Goal: Complete application form

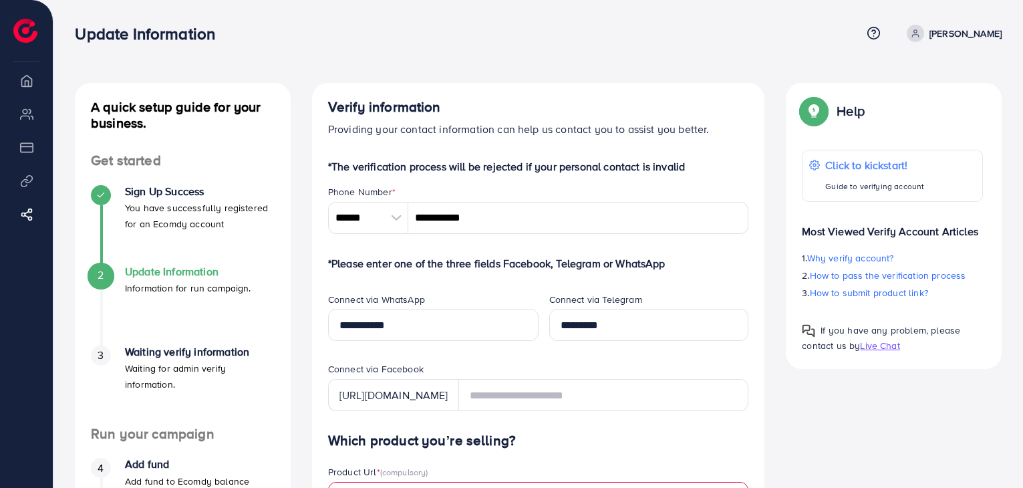
scroll to position [200, 0]
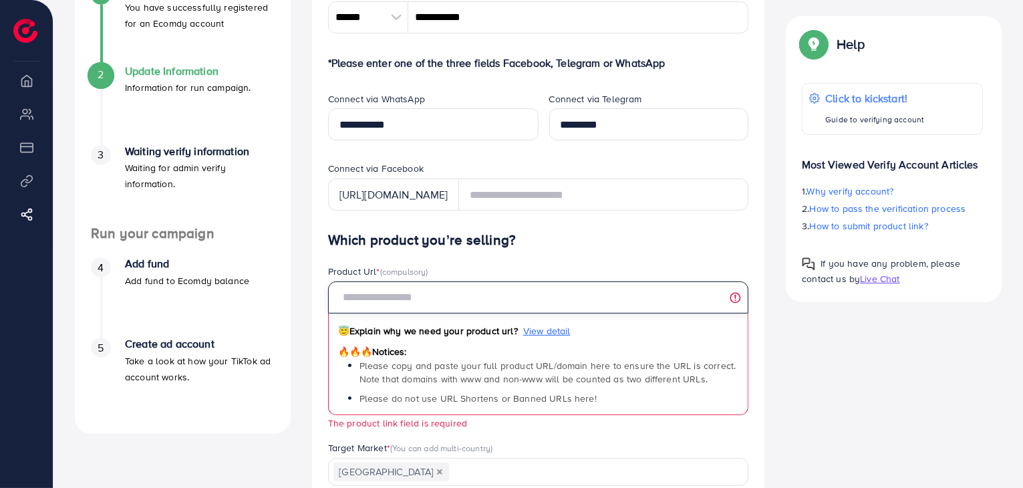
click at [436, 291] on input "text" at bounding box center [538, 297] width 421 height 32
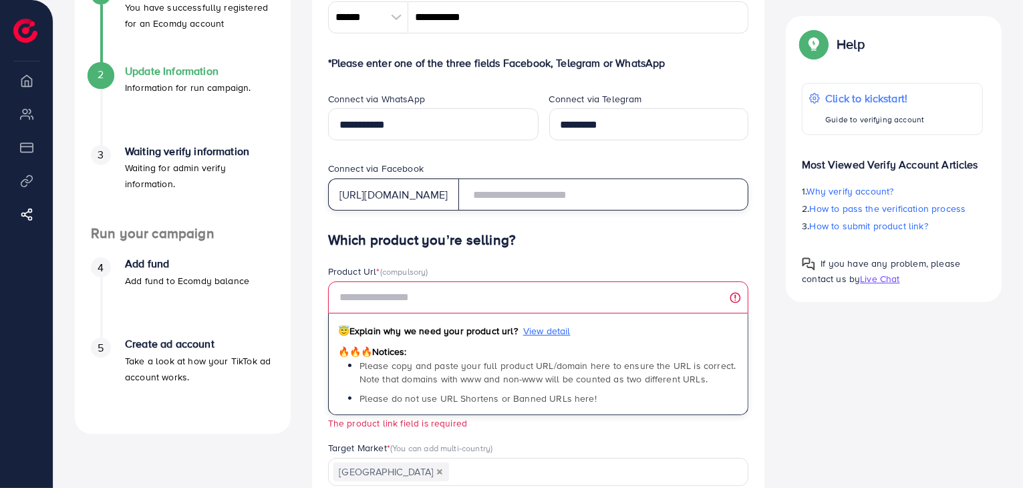
click at [529, 194] on input "text" at bounding box center [603, 194] width 291 height 32
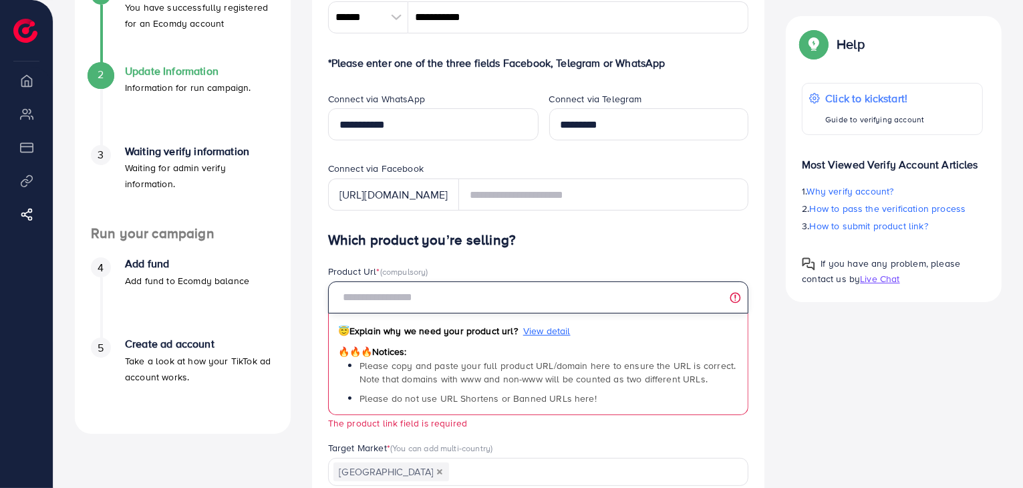
click at [476, 295] on input "text" at bounding box center [538, 297] width 421 height 32
click at [428, 307] on input "text" at bounding box center [538, 297] width 421 height 32
click at [424, 299] on input "text" at bounding box center [538, 297] width 421 height 32
click at [466, 299] on input "text" at bounding box center [538, 297] width 421 height 32
paste input "**********"
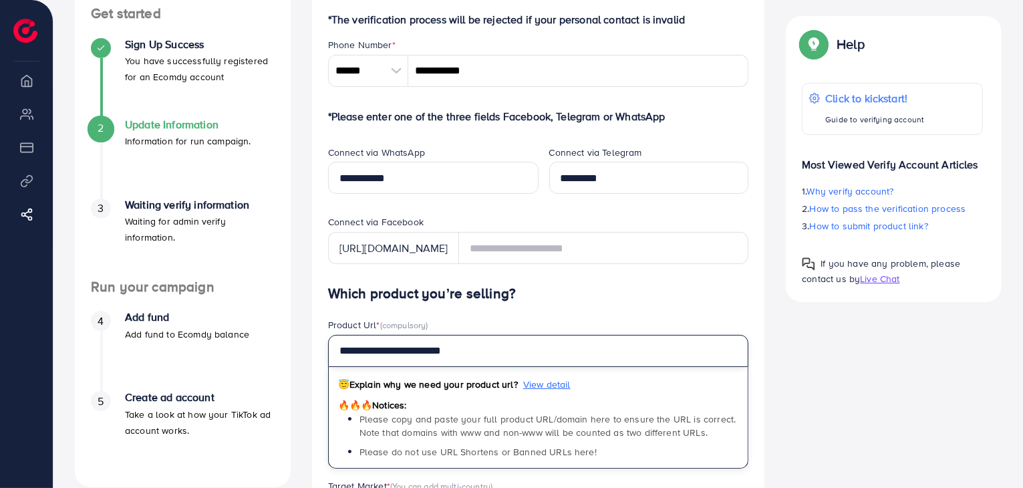
scroll to position [134, 0]
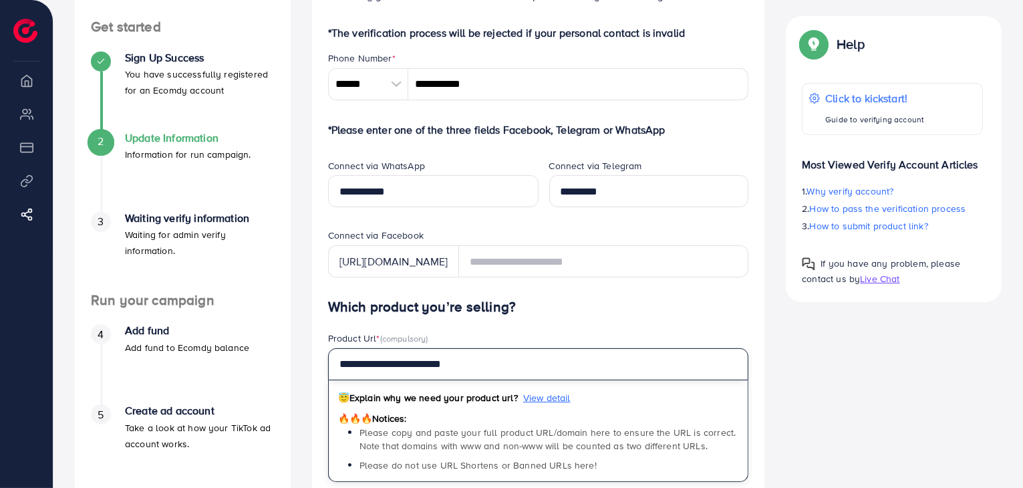
type input "**********"
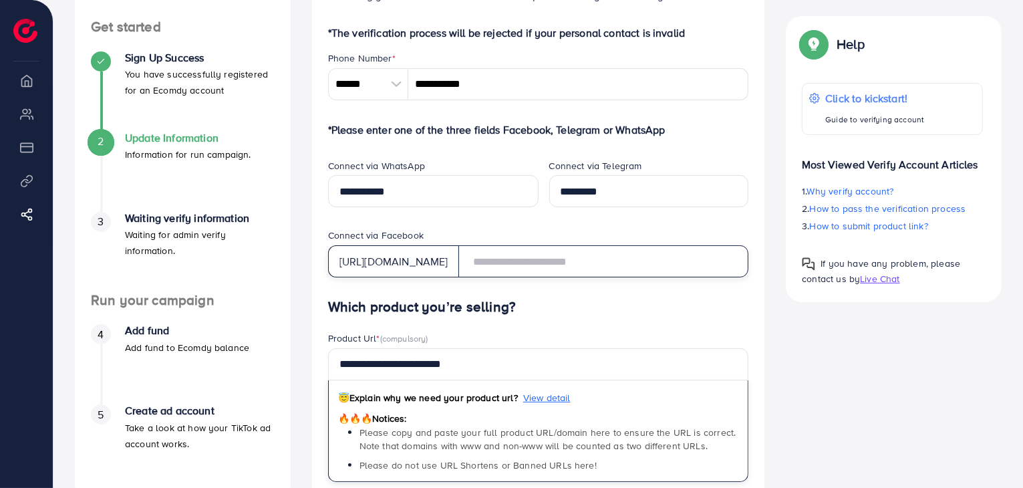
click at [569, 263] on input "text" at bounding box center [603, 261] width 291 height 32
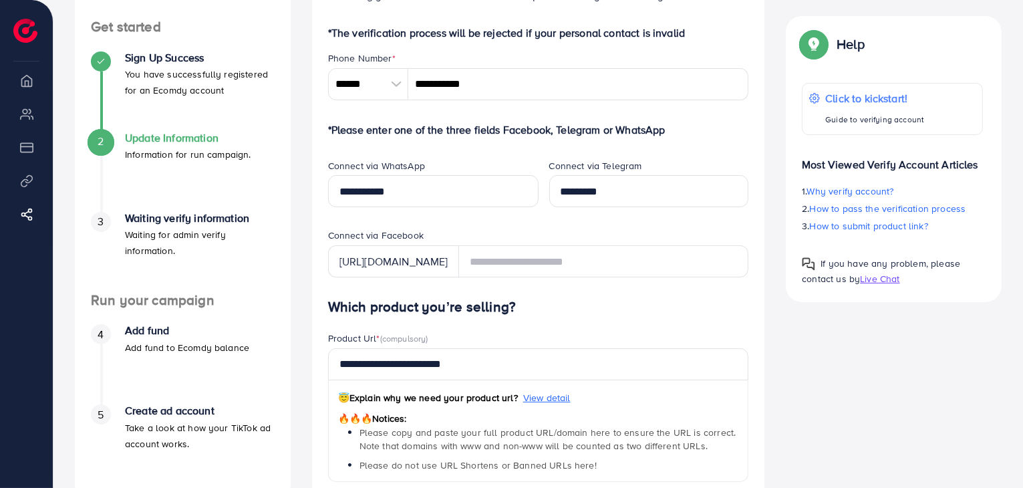
click at [569, 302] on h4 "Which product you’re selling?" at bounding box center [538, 307] width 421 height 17
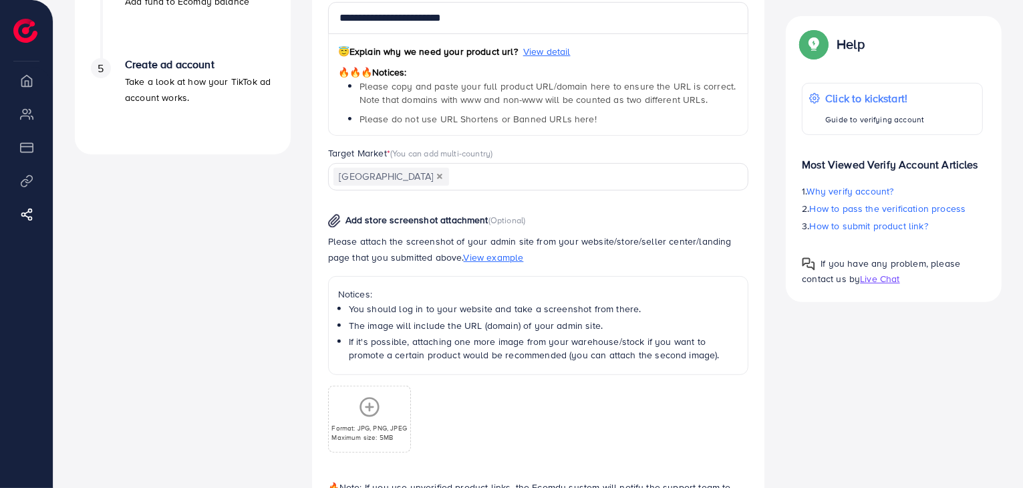
scroll to position [590, 0]
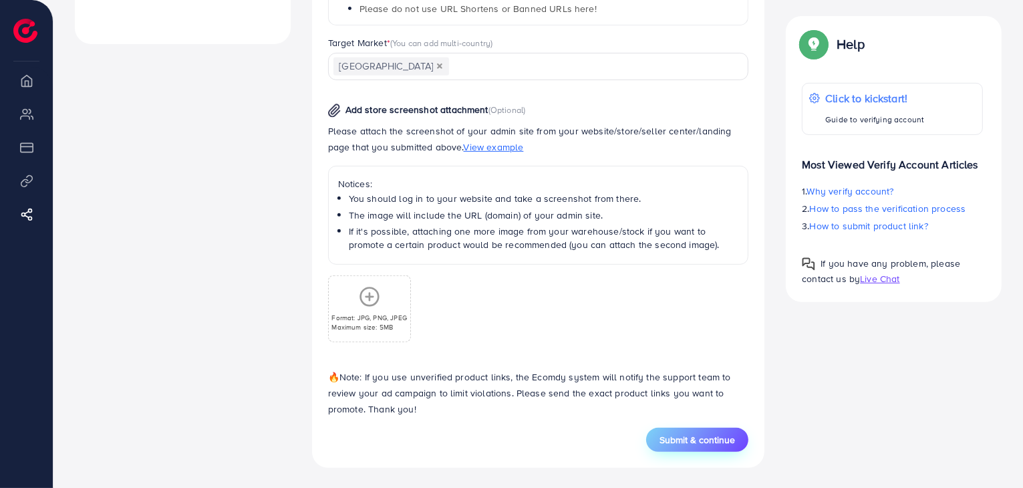
click at [722, 440] on span "Submit & continue" at bounding box center [698, 439] width 76 height 13
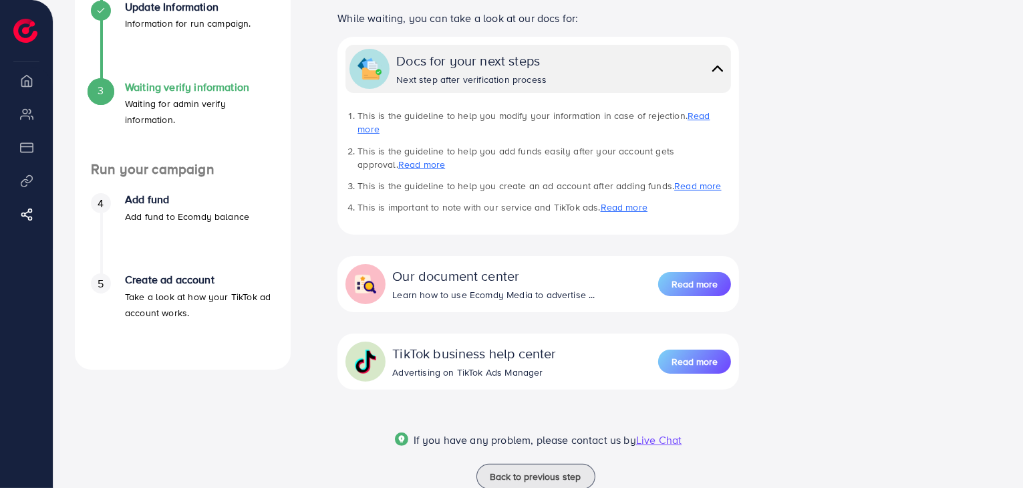
scroll to position [267, 0]
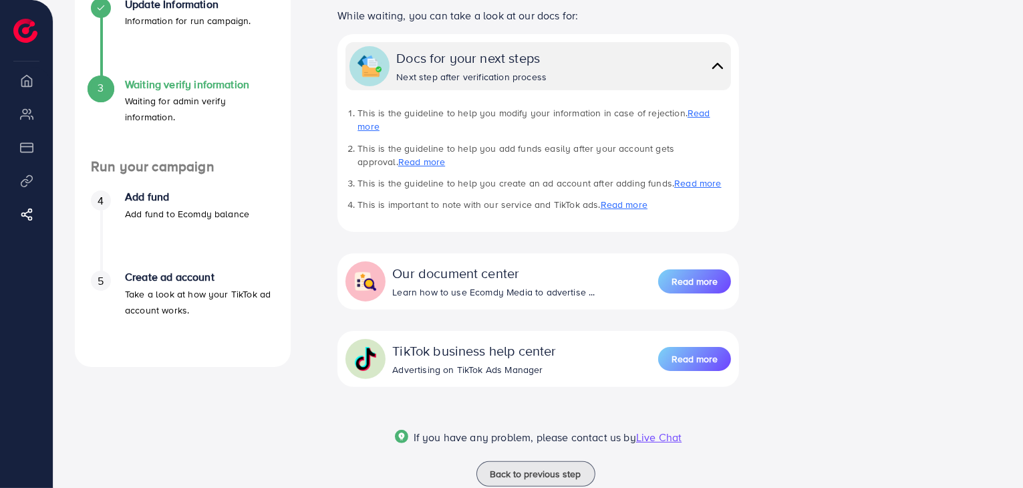
click at [791, 98] on div "A quick setup guide for your business. Get started Sign Up Success You have suc…" at bounding box center [538, 159] width 948 height 687
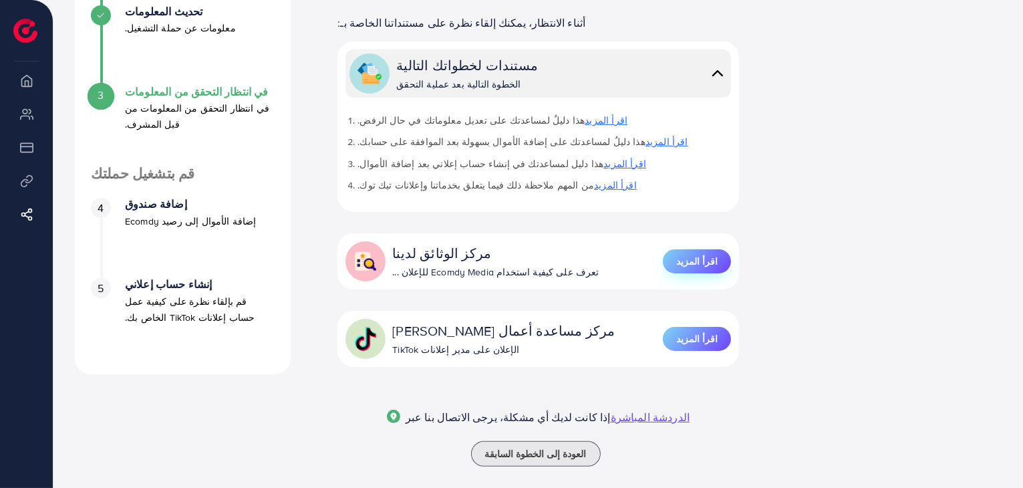
click at [692, 255] on font "اقرأ المزيد" at bounding box center [696, 261] width 41 height 13
click at [713, 332] on font "اقرأ المزيد" at bounding box center [696, 338] width 41 height 13
click at [628, 410] on font "الدردشة المباشرة" at bounding box center [651, 417] width 80 height 15
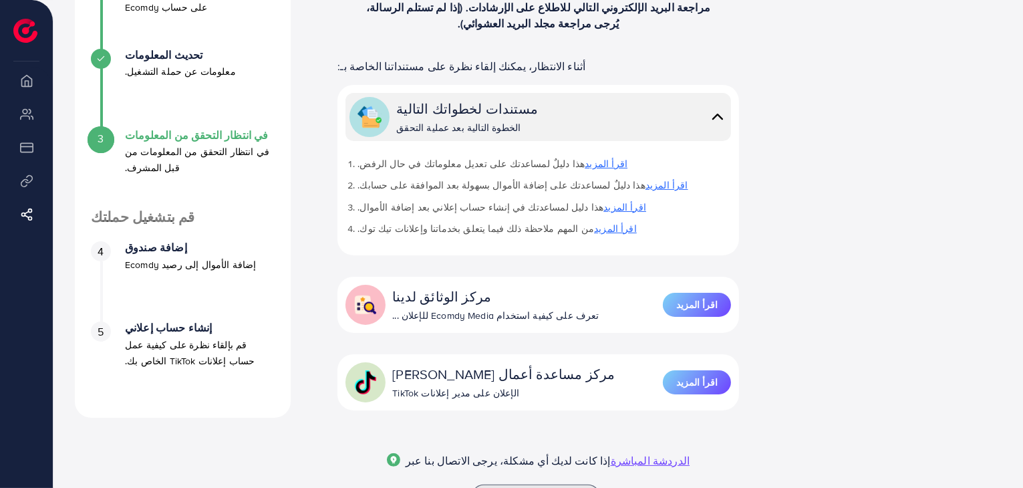
scroll to position [177, 0]
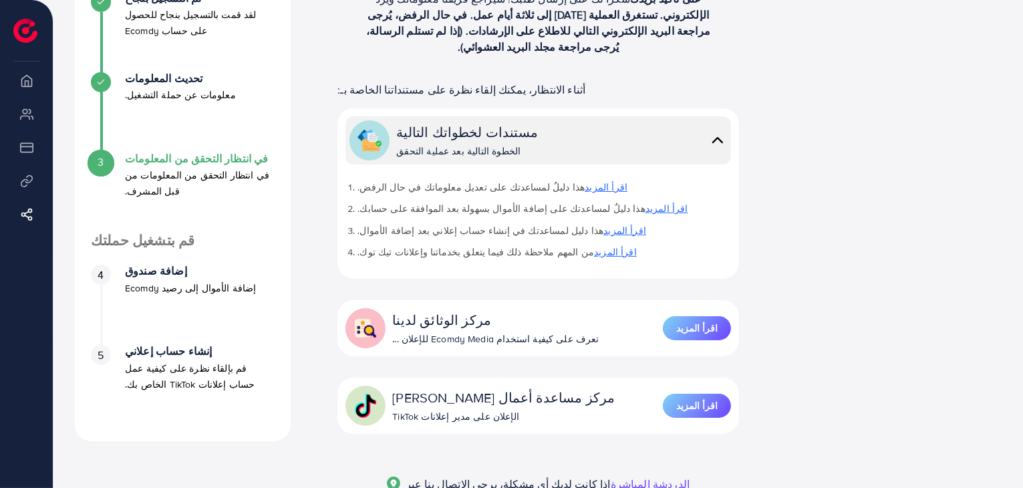
click at [585, 180] on font "اقرأ المزيد" at bounding box center [606, 186] width 43 height 13
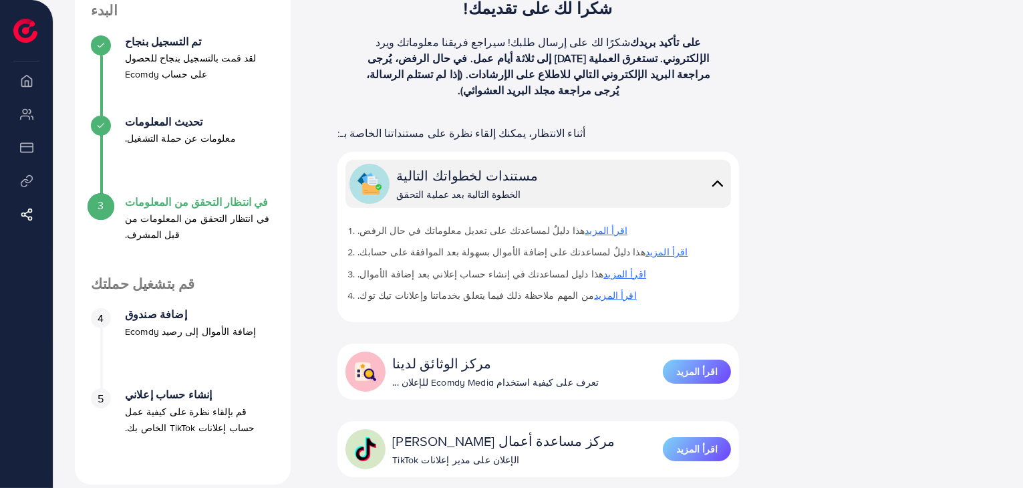
scroll to position [110, 0]
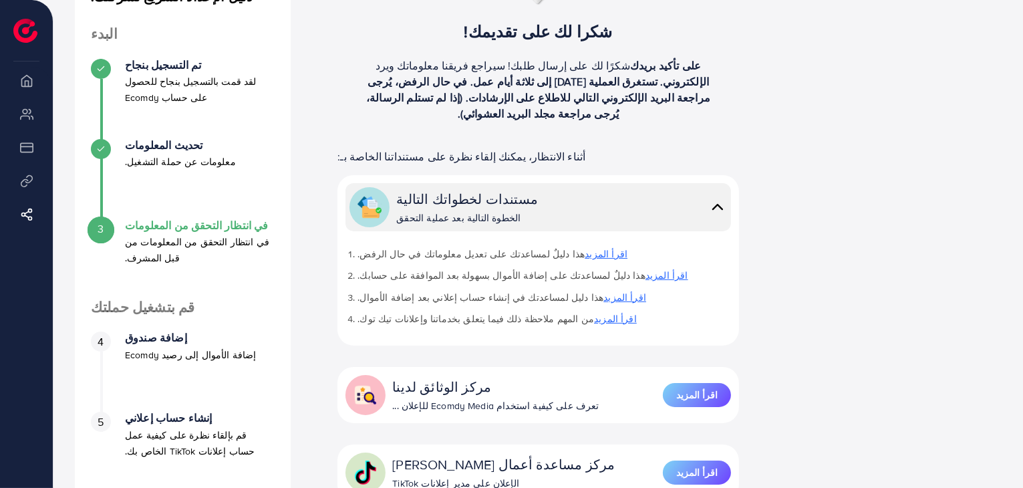
click at [594, 312] on font "اقرأ المزيد" at bounding box center [615, 318] width 43 height 13
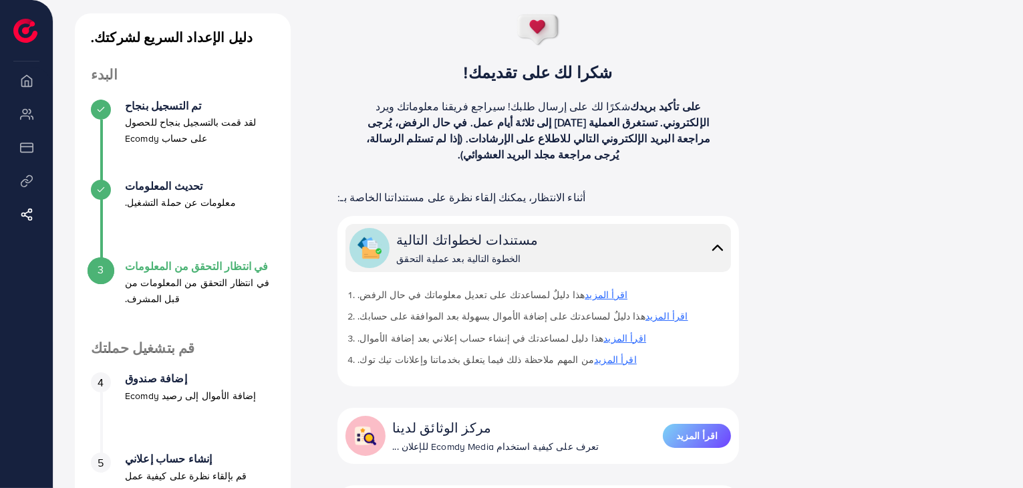
scroll to position [0, 0]
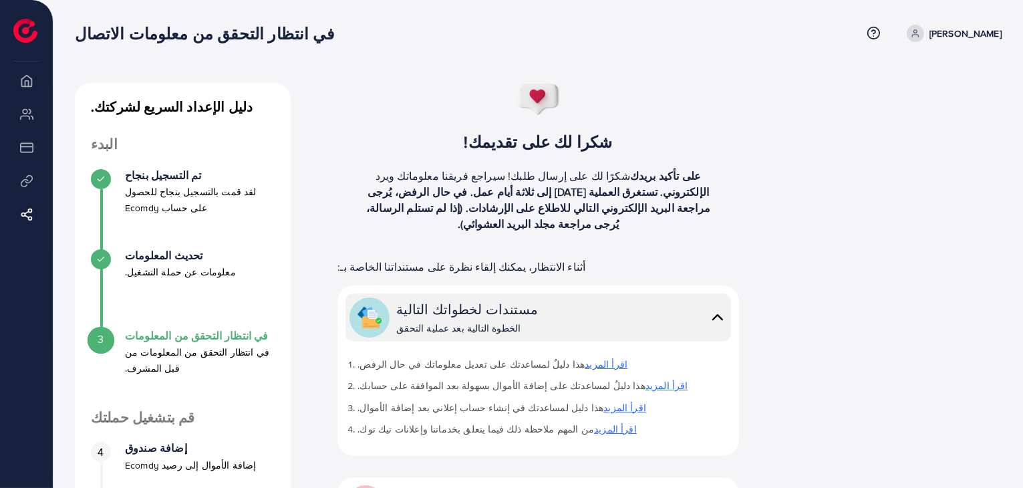
click at [655, 176] on font "على تأكيد بريدك الإلكتروني. تستغرق العملية من يومين إلى ثلاثة أيام عمل. في حال …" at bounding box center [538, 199] width 344 height 63
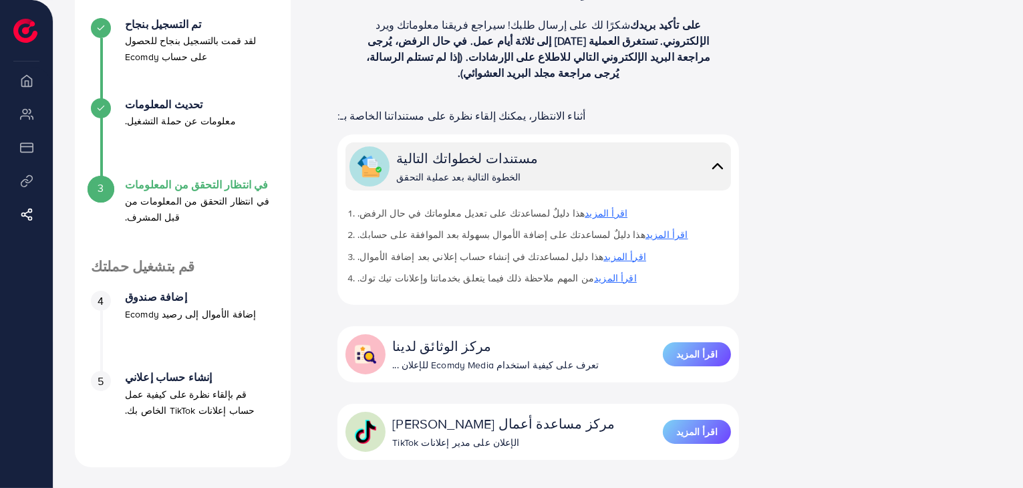
scroll to position [244, 0]
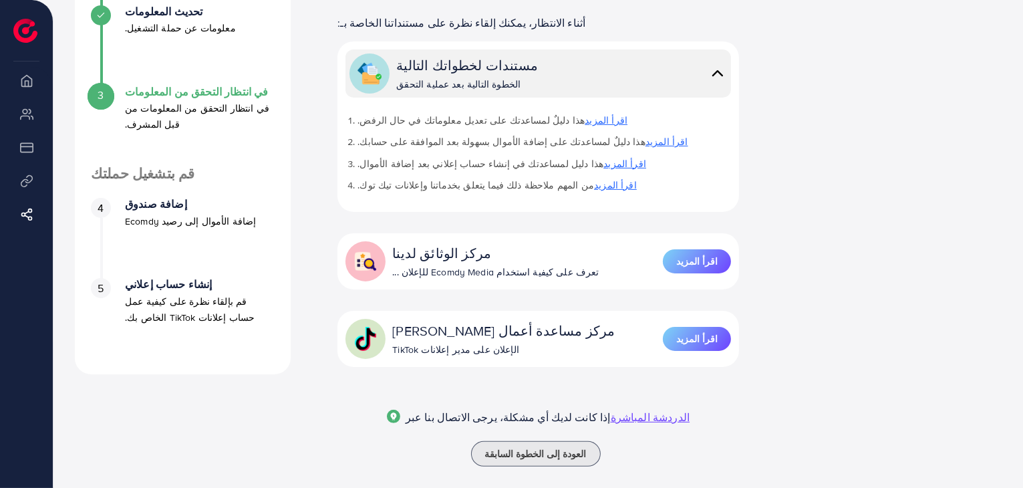
click at [104, 204] on div "4" at bounding box center [101, 208] width 20 height 20
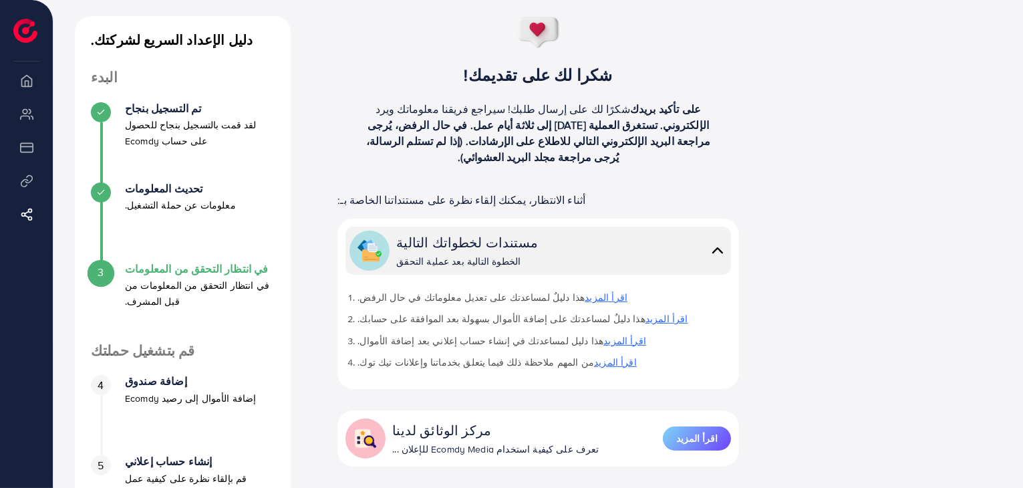
scroll to position [43, 0]
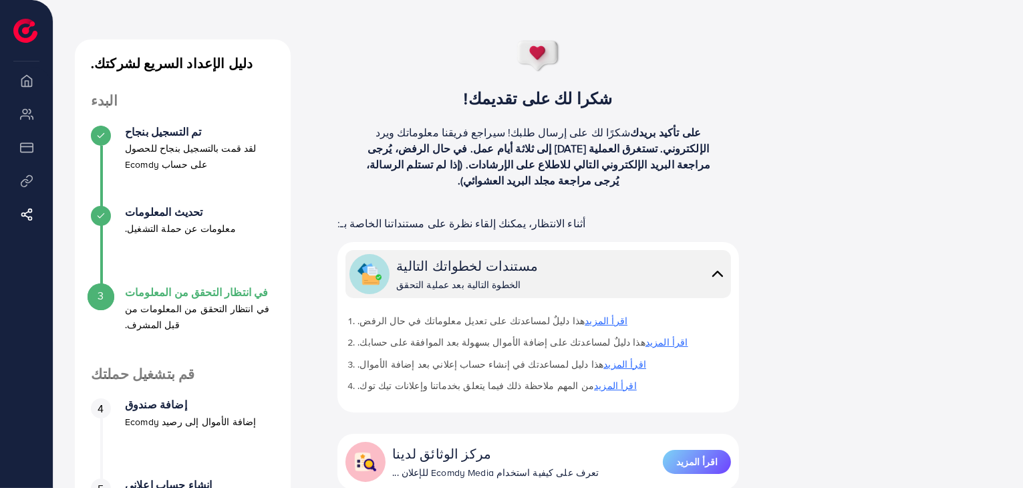
click at [500, 268] on div "مستندات لخطواتك التالية الخطوة التالية بعد عملية التحقق" at bounding box center [561, 273] width 330 height 35
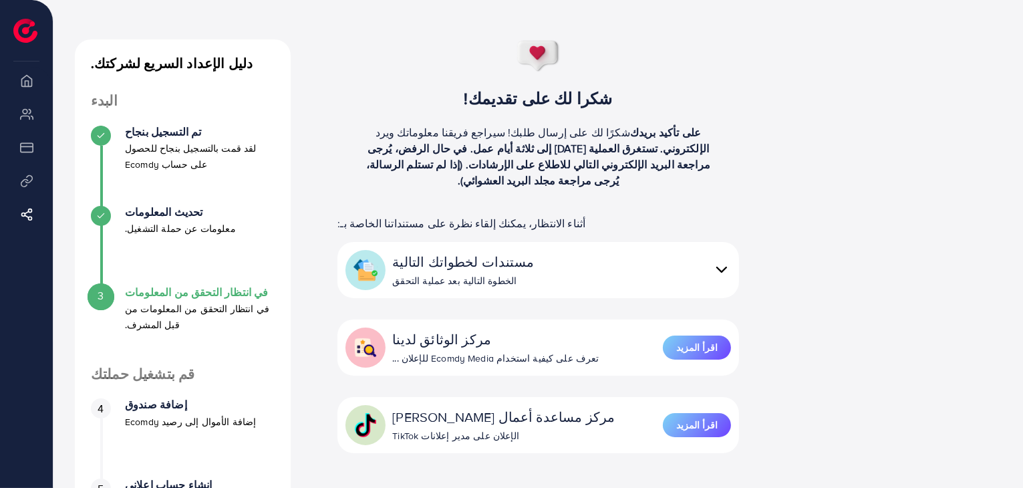
click at [224, 270] on div "تحديث المعلومات معلومات عن حملة التشغيل." at bounding box center [183, 246] width 184 height 80
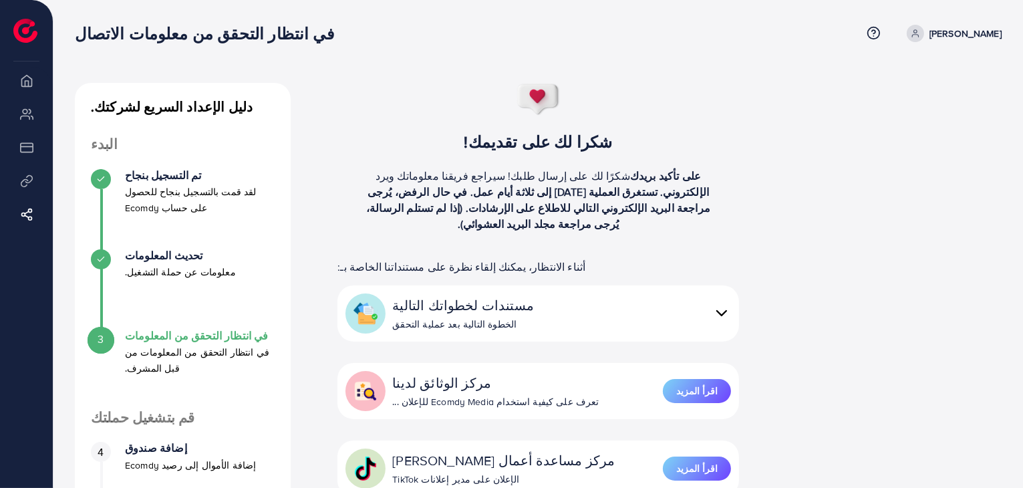
click at [200, 301] on div "تحديث المعلومات معلومات عن حملة التشغيل." at bounding box center [183, 289] width 184 height 80
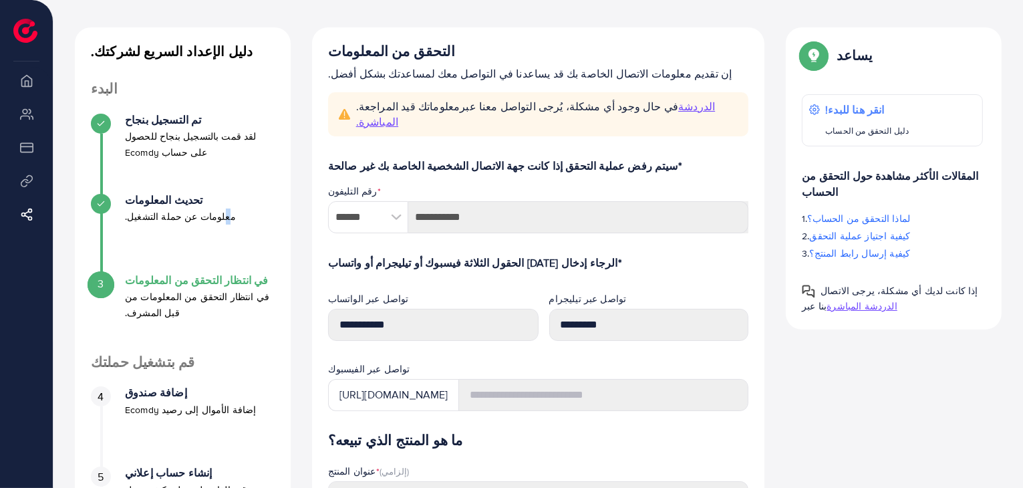
scroll to position [134, 0]
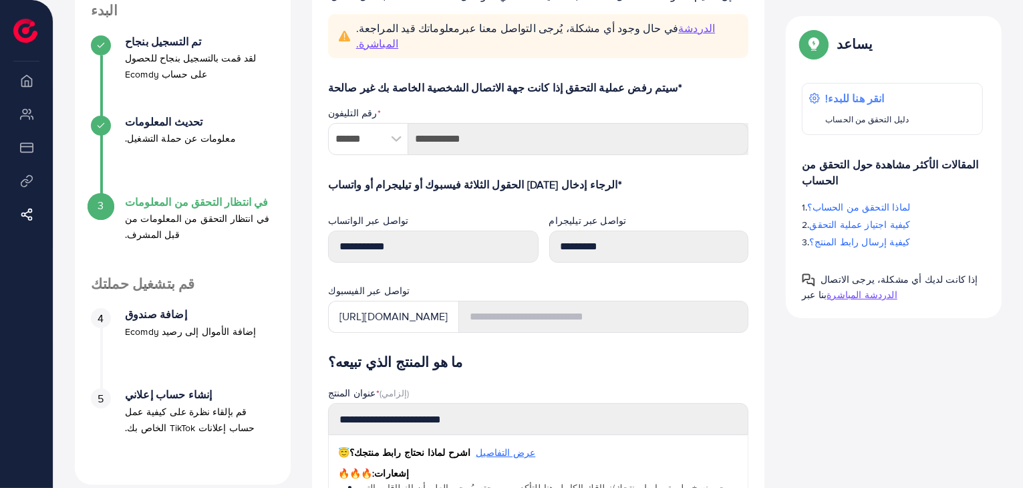
click at [200, 235] on div "3 في انتظار التحقق من المعلومات في انتظار التحقق من المعلومات من قبل المشرف." at bounding box center [183, 236] width 184 height 80
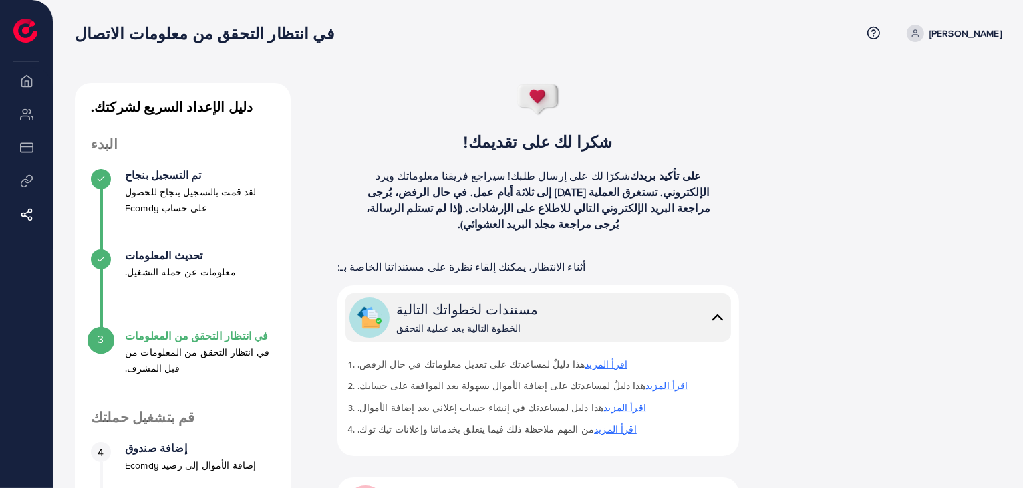
click at [152, 344] on p "في انتظار التحقق من المعلومات من قبل المشرف." at bounding box center [200, 360] width 150 height 32
click at [152, 340] on font "في انتظار التحقق من المعلومات" at bounding box center [197, 335] width 144 height 15
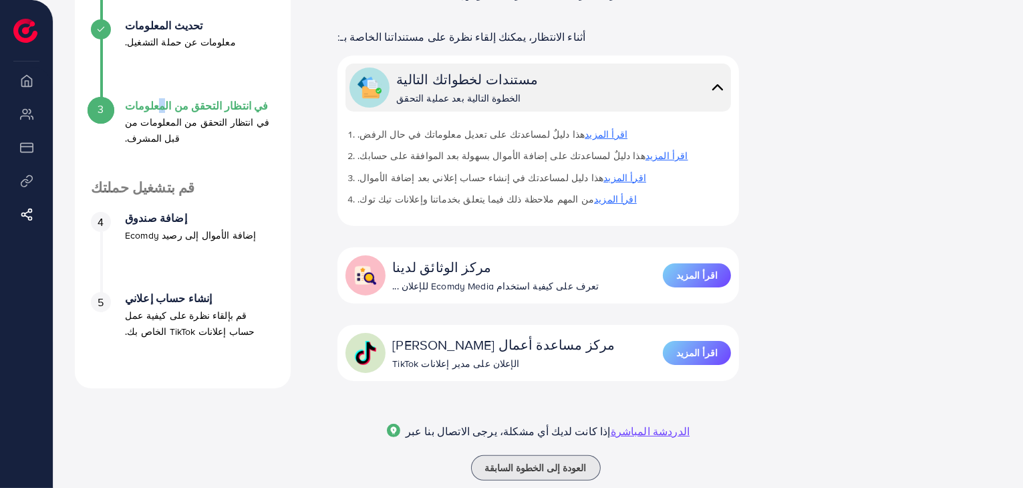
scroll to position [244, 0]
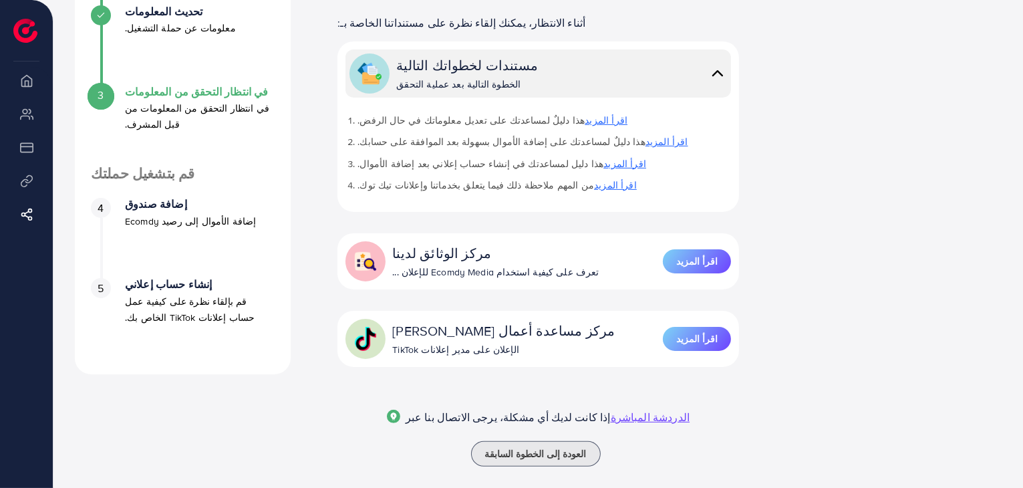
click at [148, 215] on font "إضافة الأموال إلى رصيد Ecomdy" at bounding box center [191, 221] width 132 height 13
click at [136, 210] on font "إضافة صندوق" at bounding box center [156, 203] width 62 height 15
click at [110, 211] on div "4 إضافة صندوق إضافة الأموال إلى رصيد Ecomdy" at bounding box center [183, 213] width 184 height 31
click at [107, 210] on div "4" at bounding box center [101, 208] width 20 height 20
drag, startPoint x: 108, startPoint y: 212, endPoint x: 110, endPoint y: 222, distance: 10.2
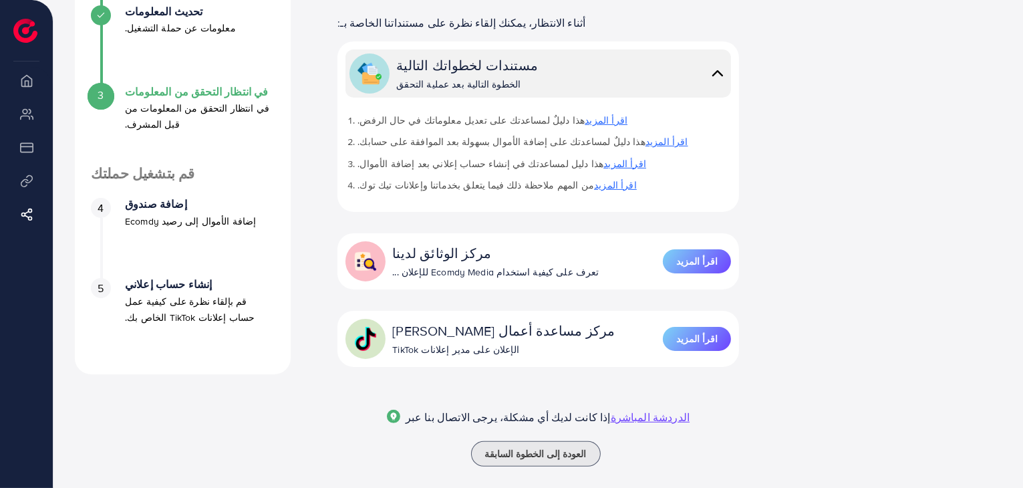
click at [110, 217] on div "4 إضافة صندوق إضافة الأموال إلى رصيد Ecomdy" at bounding box center [183, 213] width 184 height 31
click at [103, 243] on div "4 إضافة صندوق إضافة الأموال إلى رصيد Ecomdy" at bounding box center [183, 238] width 184 height 80
click at [99, 269] on div "4 إضافة صندوق إضافة الأموال إلى رصيد Ecomdy" at bounding box center [183, 238] width 184 height 80
click at [633, 410] on font "الدردشة المباشرة" at bounding box center [651, 417] width 80 height 15
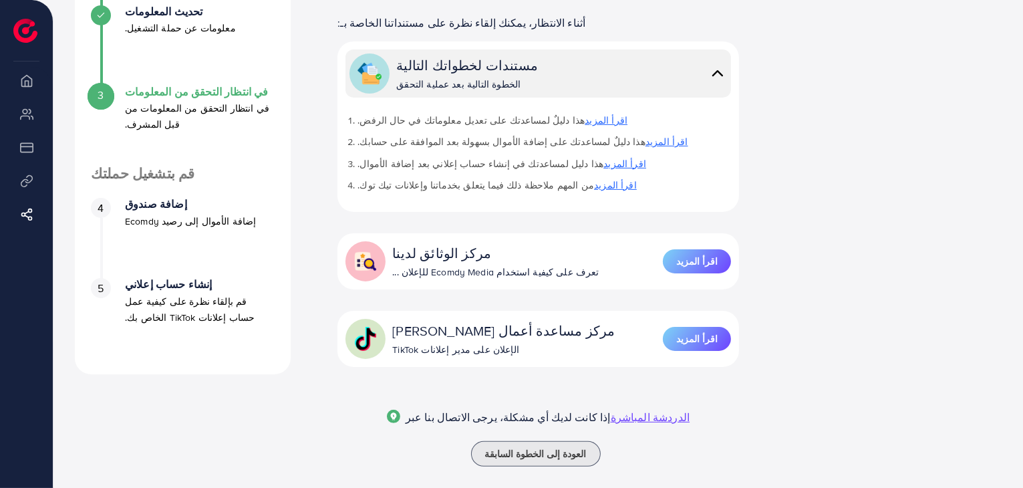
click at [100, 214] on font "4" at bounding box center [101, 207] width 6 height 15
click at [113, 207] on div "4 إضافة صندوق إضافة الأموال إلى رصيد Ecomdy" at bounding box center [183, 213] width 184 height 31
click at [611, 410] on font "الدردشة المباشرة" at bounding box center [651, 417] width 80 height 15
click at [676, 410] on div "شكرا لك على تقديمك! شكرًا لك على إرسال طلبك! سيراجع فريقنا معلوماتك ويرد على تأ…" at bounding box center [538, 153] width 446 height 628
click at [114, 183] on ul "4 إضافة صندوق إضافة الأموال إلى رصيد Ecomdy 5 إنشاء حساب إعلاني قم بإلقاء نظرة …" at bounding box center [183, 270] width 216 height 176
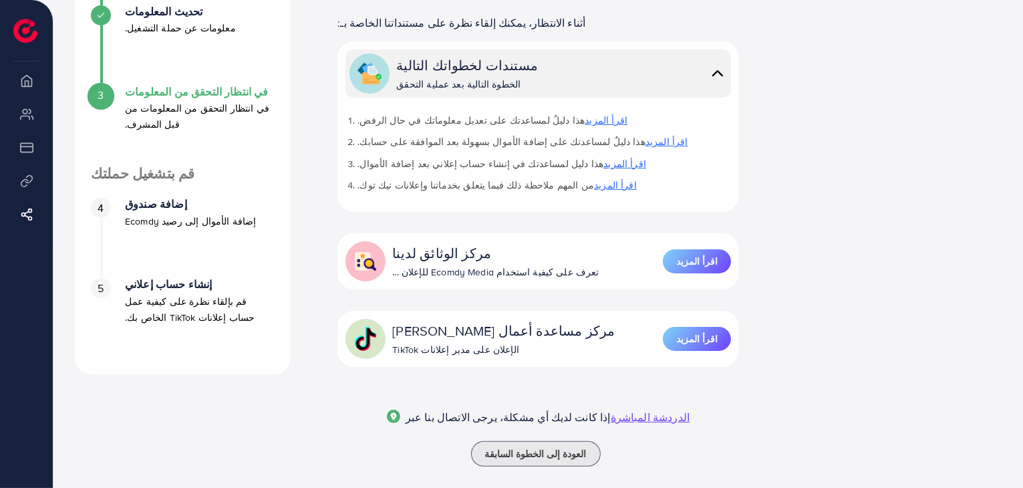
click at [87, 198] on li "4 إضافة صندوق إضافة الأموال إلى رصيد Ecomdy" at bounding box center [183, 238] width 216 height 80
click at [105, 209] on div "4" at bounding box center [101, 208] width 20 height 20
drag, startPoint x: 114, startPoint y: 365, endPoint x: 3, endPoint y: 214, distance: 187.8
click at [112, 365] on div "دليل الإعداد السريع لشركتك. البدء تم التسجيل بنجاح لقد قمت بالتسجيل بنجاح للحصو…" at bounding box center [183, 106] width 216 height 535
click at [27, 94] on li "ملخص" at bounding box center [26, 80] width 53 height 27
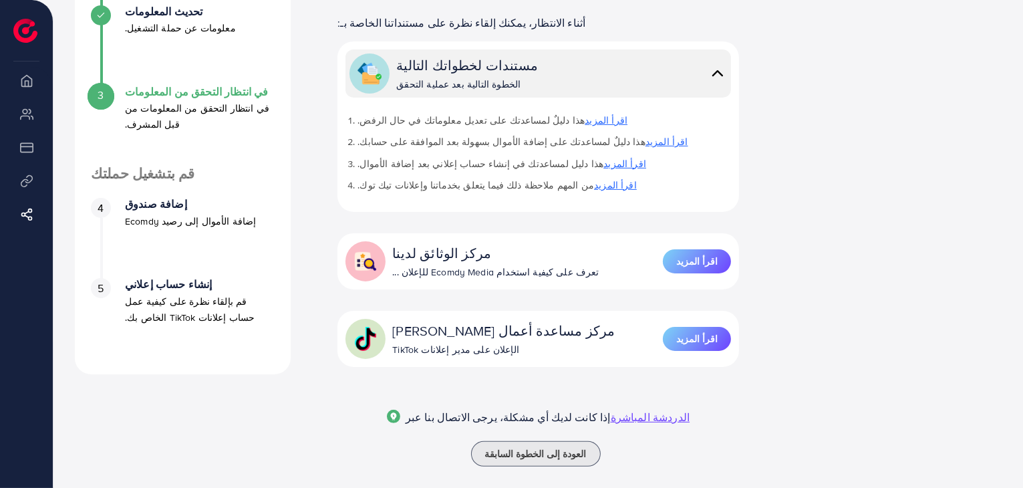
click at [29, 87] on li "ملخص" at bounding box center [26, 80] width 53 height 27
click at [203, 319] on p "قم [DEMOGRAPHIC_DATA] نظرة على كيفية عمل حساب إعلانات TikTok الخاص بك." at bounding box center [200, 309] width 150 height 32
click at [720, 63] on img at bounding box center [717, 72] width 19 height 19
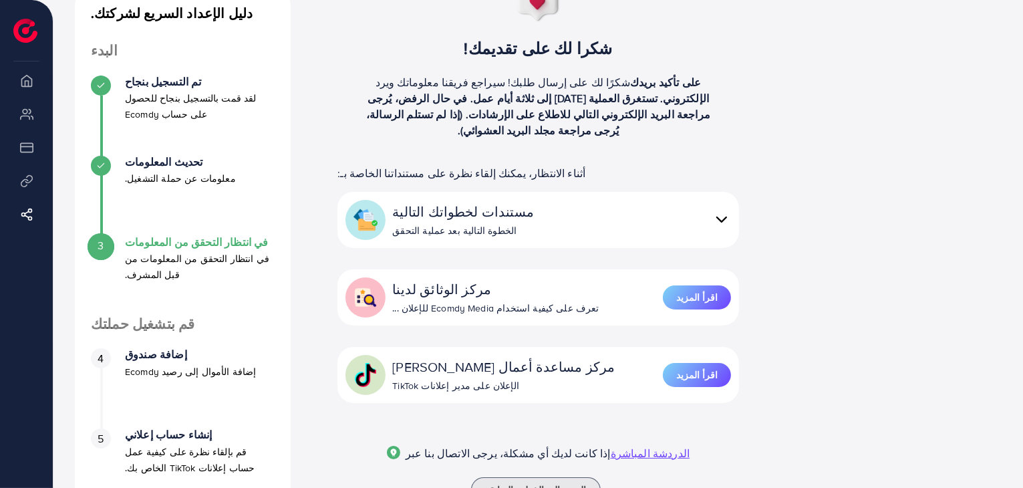
scroll to position [0, 0]
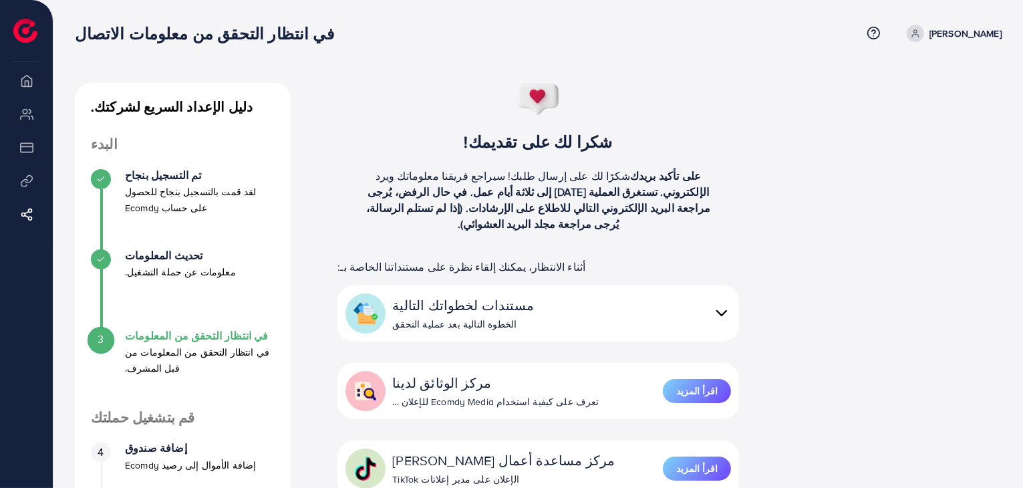
click at [960, 30] on link "[PERSON_NAME]" at bounding box center [952, 33] width 100 height 17
click at [760, 88] on div "شكرا لك على تقديمك! شكرًا لك على إرسال طلبك! سيراجع فريقنا معلوماتك ويرد على تأ…" at bounding box center [538, 163] width 446 height 160
click at [23, 89] on li "ملخص" at bounding box center [26, 80] width 53 height 27
click at [30, 84] on li "ملخص" at bounding box center [26, 80] width 53 height 27
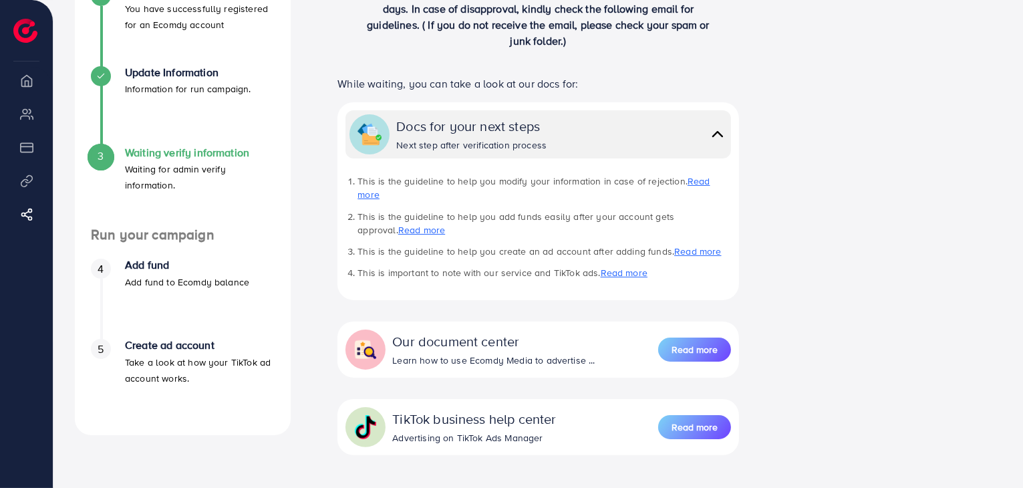
scroll to position [289, 0]
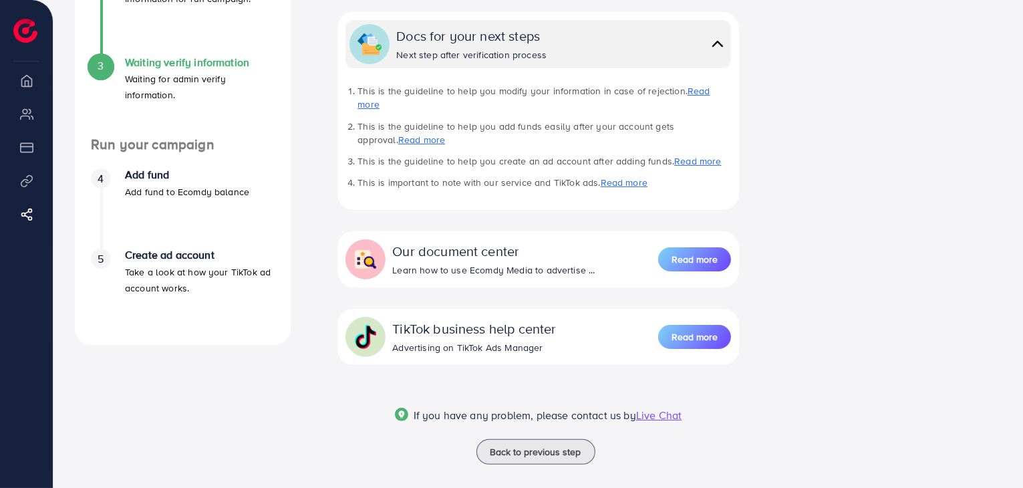
click at [164, 176] on h4 "Add fund" at bounding box center [187, 174] width 124 height 13
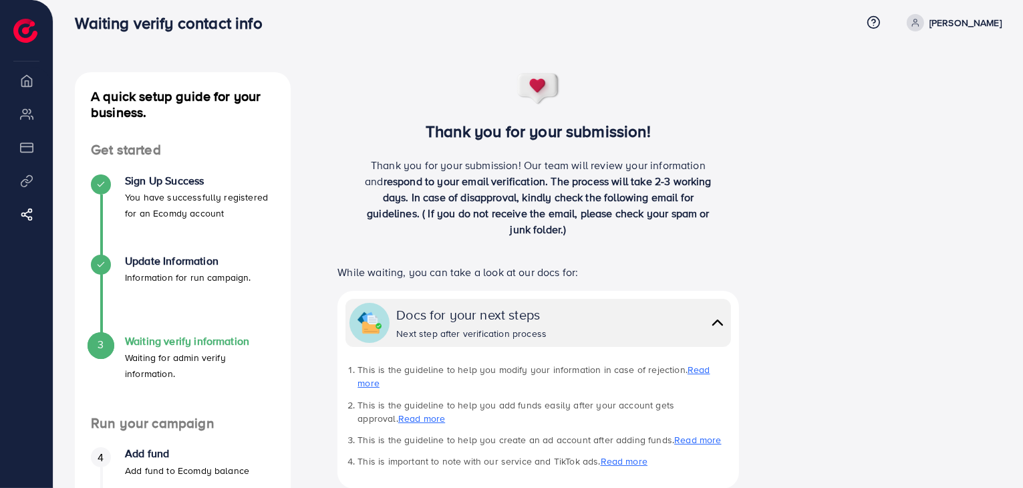
scroll to position [0, 0]
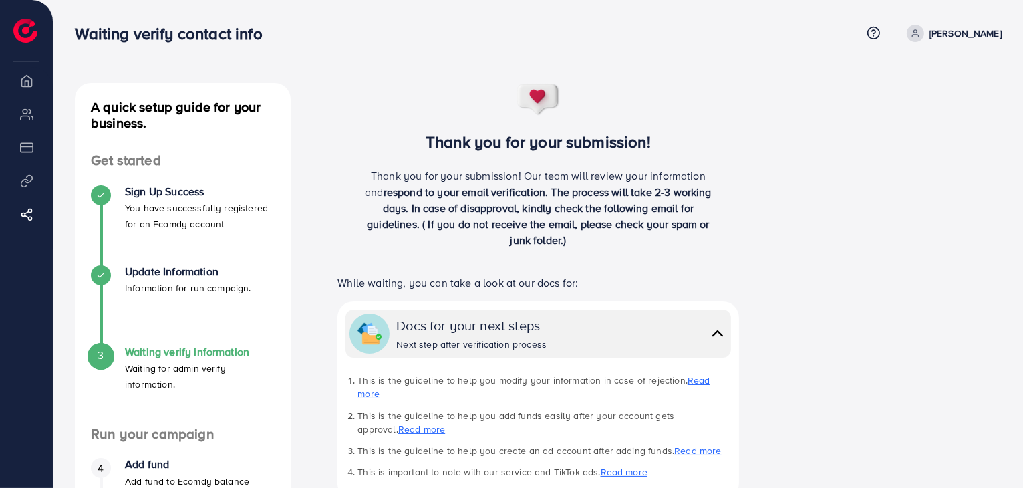
click at [912, 36] on icon at bounding box center [915, 36] width 6 height 3
click at [809, 122] on div "A quick setup guide for your business. Get started Sign Up Success You have suc…" at bounding box center [538, 426] width 948 height 687
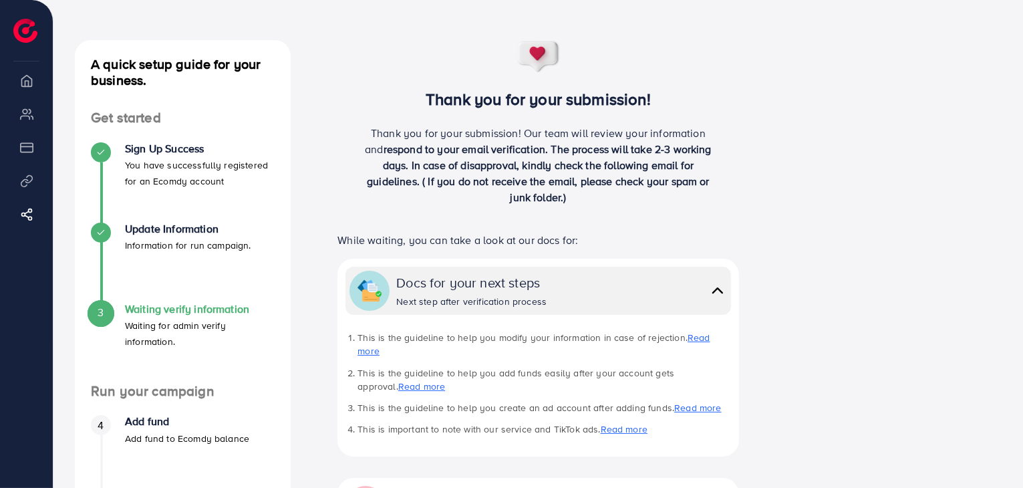
scroll to position [22, 0]
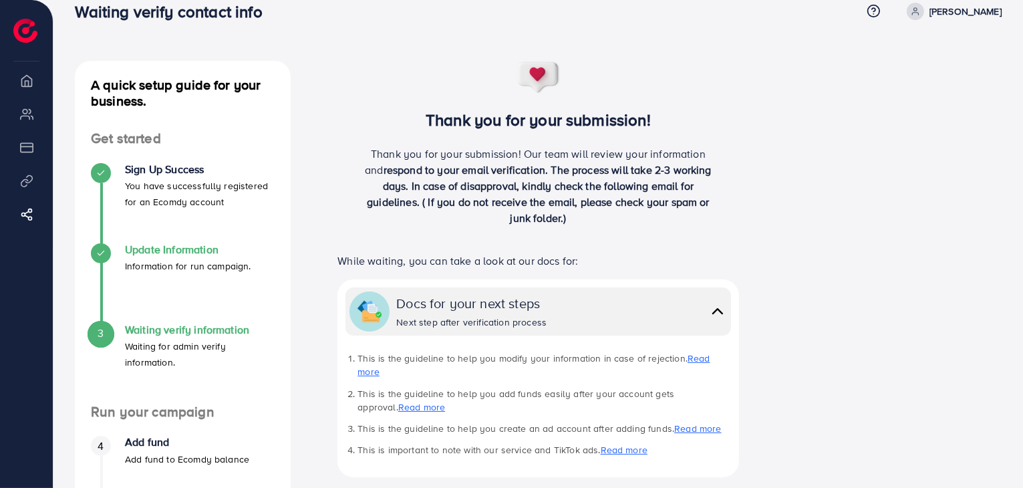
click at [241, 267] on p "Information for run campaign." at bounding box center [188, 266] width 126 height 16
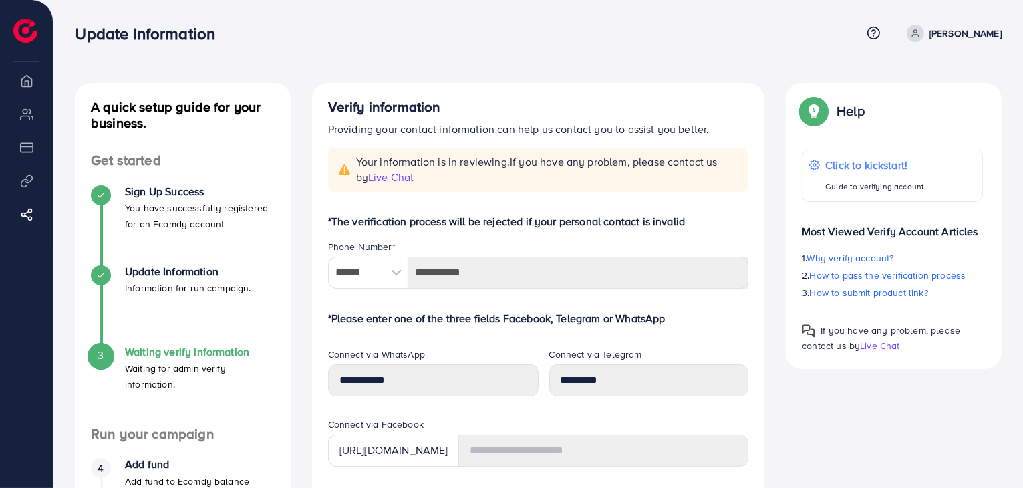
click at [168, 348] on h4 "Waiting verify information" at bounding box center [200, 352] width 150 height 13
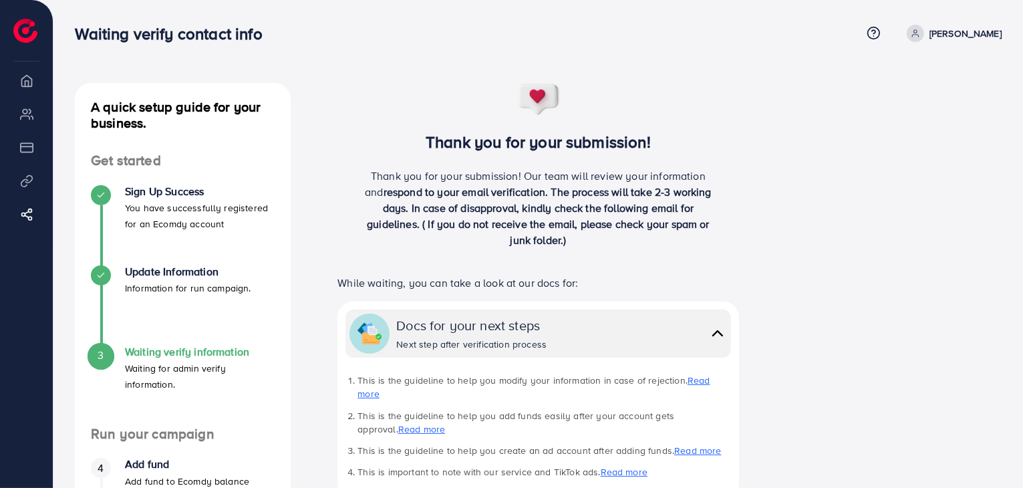
click at [174, 354] on h4 "Waiting verify information" at bounding box center [200, 352] width 150 height 13
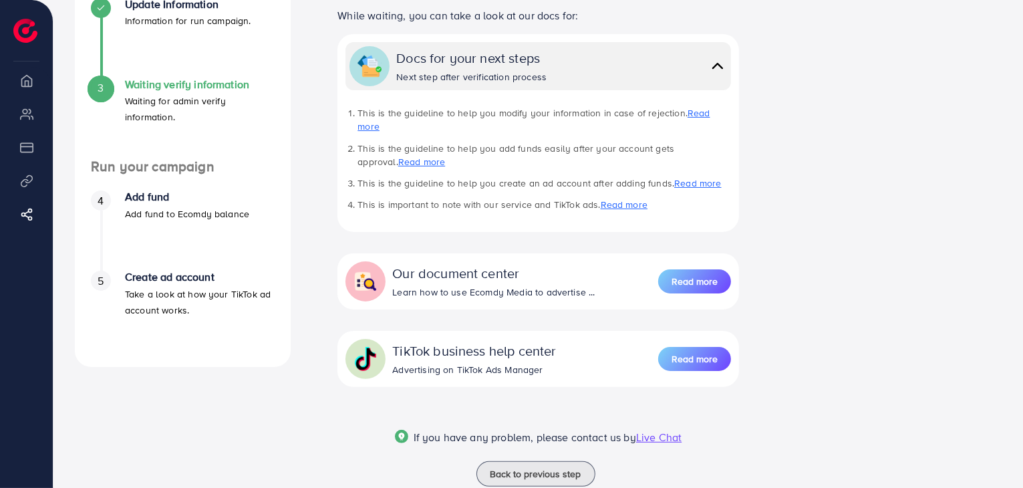
scroll to position [200, 0]
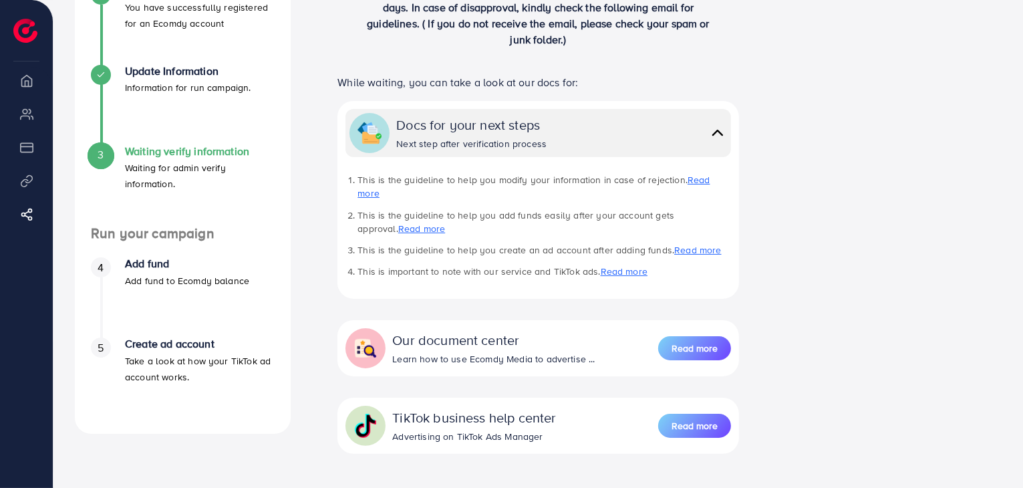
click at [536, 137] on div "Next step after verification process" at bounding box center [471, 143] width 150 height 13
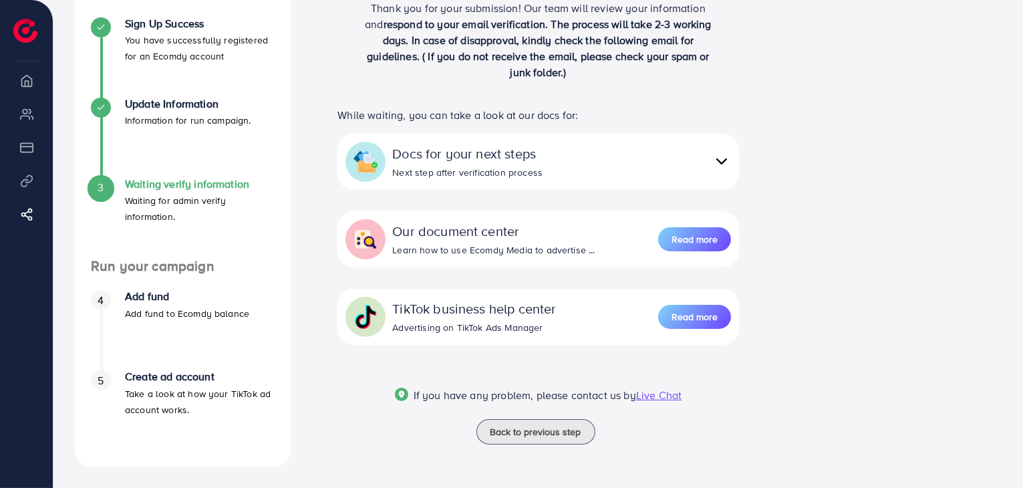
scroll to position [152, 0]
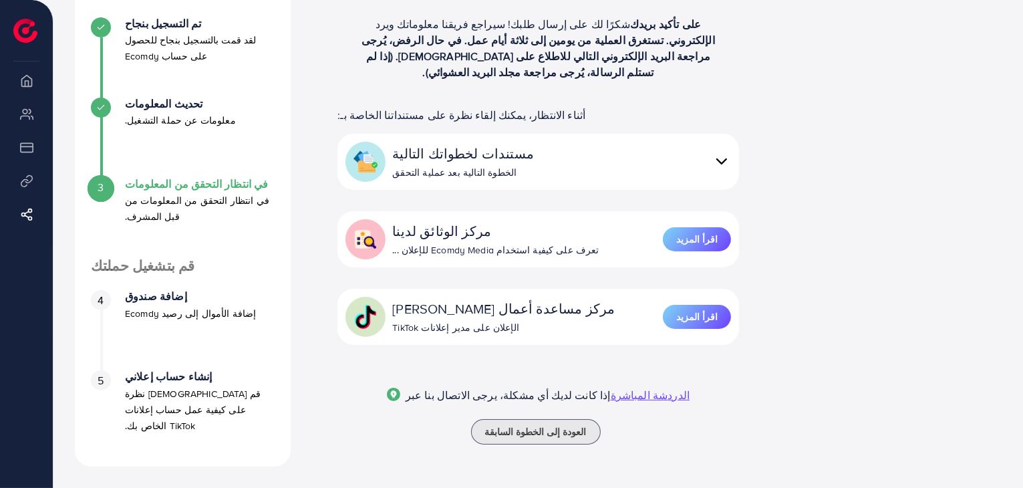
click at [225, 199] on font "في انتظار التحقق من المعلومات من قبل المشرف." at bounding box center [197, 208] width 144 height 29
